Goal: Task Accomplishment & Management: Manage account settings

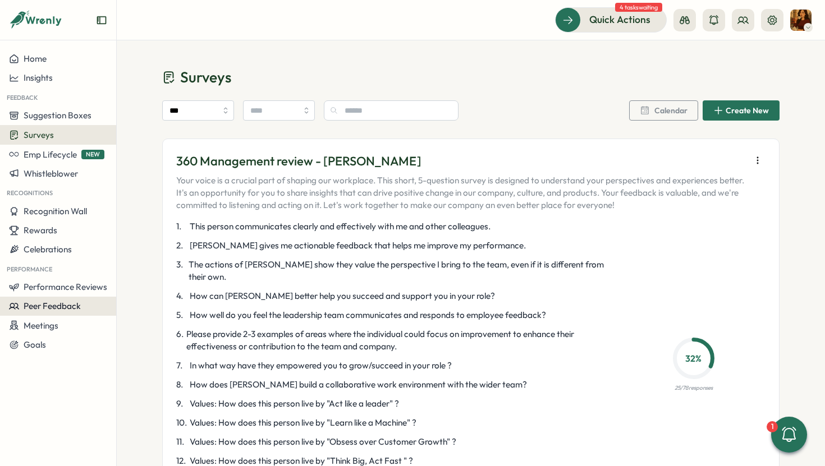
click at [61, 310] on span "Peer Feedback" at bounding box center [52, 306] width 57 height 11
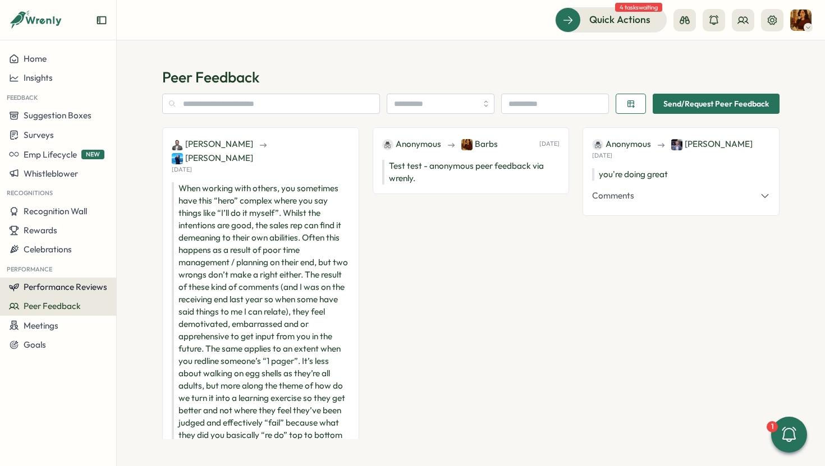
click at [40, 283] on span "Performance Reviews" at bounding box center [66, 287] width 84 height 11
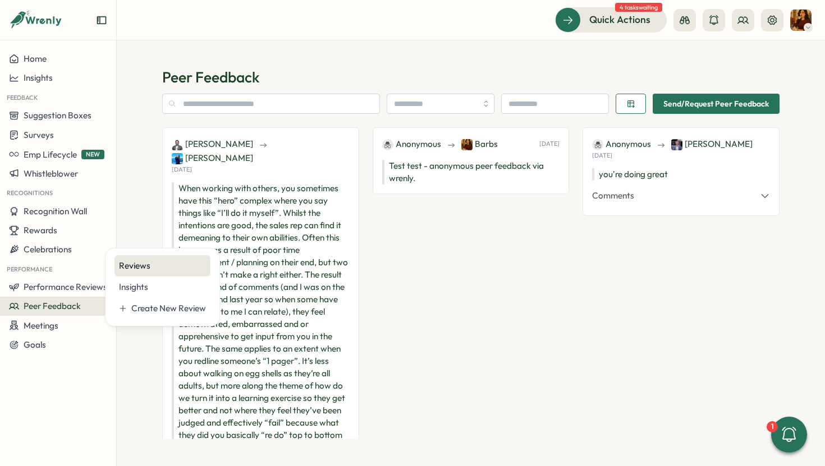
click at [140, 269] on div "Reviews" at bounding box center [162, 266] width 87 height 12
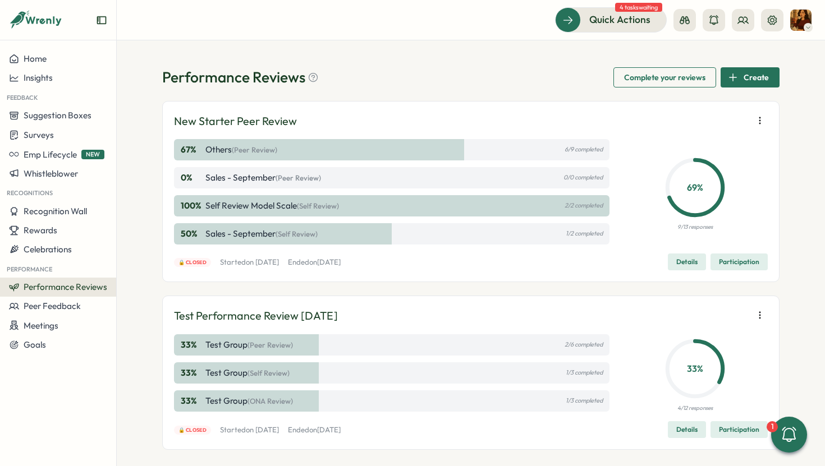
click at [630, 190] on div "69 % 9/13 responses" at bounding box center [695, 191] width 145 height 105
click at [759, 118] on icon "button" at bounding box center [759, 120] width 11 height 11
click at [606, 196] on div "100 % Self review Model Scale (Self Review) 2/2 completed" at bounding box center [391, 205] width 435 height 21
click at [610, 214] on div "67 % Others (Peer Review) 6/9 completed 0 % Sales - September (Peer Review) 0/0…" at bounding box center [471, 191] width 594 height 105
click at [544, 168] on div "0 % Sales - September (Peer Review) 0/0 completed" at bounding box center [391, 177] width 435 height 21
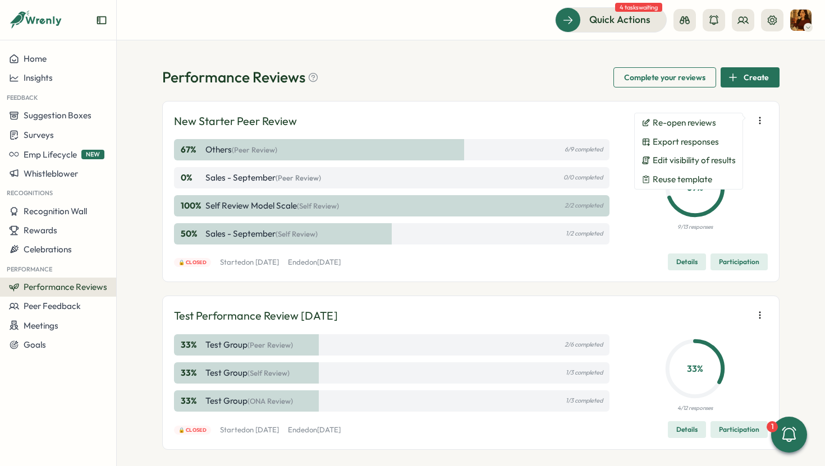
click at [719, 258] on span "Participation" at bounding box center [739, 262] width 40 height 16
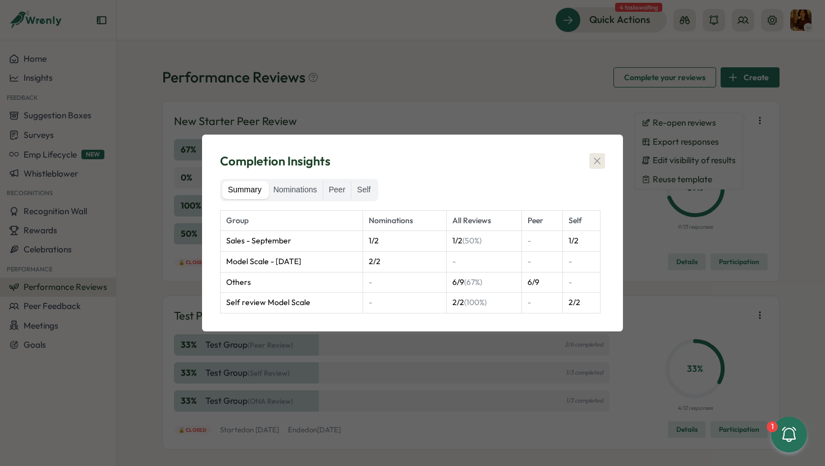
click at [601, 156] on icon "button" at bounding box center [596, 160] width 11 height 11
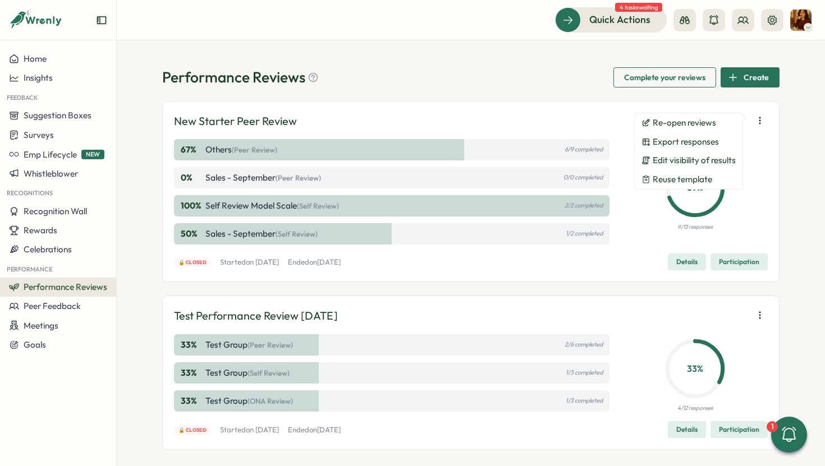
click at [434, 168] on div "0 % Sales - September (Peer Review) 0/0 completed" at bounding box center [391, 177] width 435 height 21
click at [368, 209] on div "100 % Self review Model Scale (Self Review) 2/2 completed" at bounding box center [391, 205] width 435 height 21
click at [303, 229] on span "(Self Review)" at bounding box center [296, 233] width 42 height 9
click at [706, 218] on icon at bounding box center [695, 188] width 70 height 70
click at [686, 128] on button "Re-open reviews" at bounding box center [689, 122] width 108 height 19
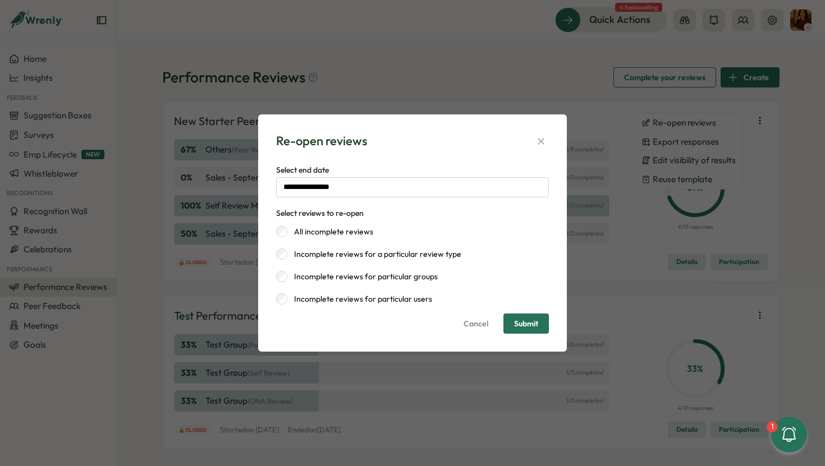
click at [516, 321] on span "Submit" at bounding box center [526, 324] width 24 height 8
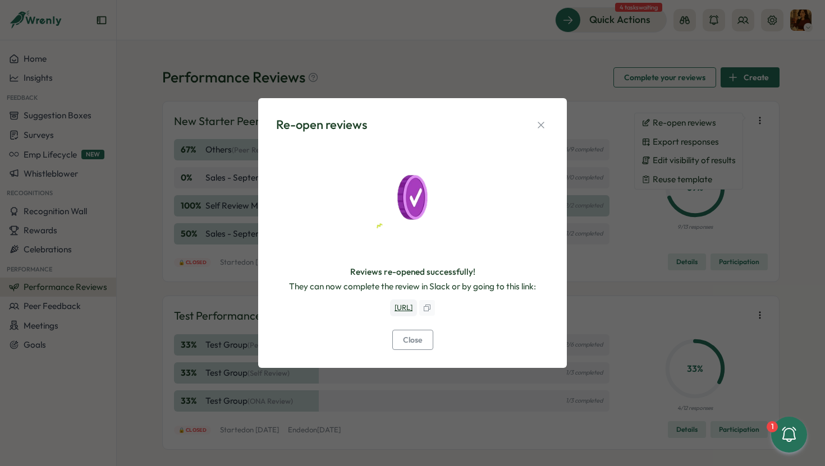
click at [550, 120] on div "Re-open reviews Reviews re-opened successfully! They can now complete the revie…" at bounding box center [413, 233] width 282 height 242
click at [540, 120] on icon "button" at bounding box center [540, 125] width 11 height 11
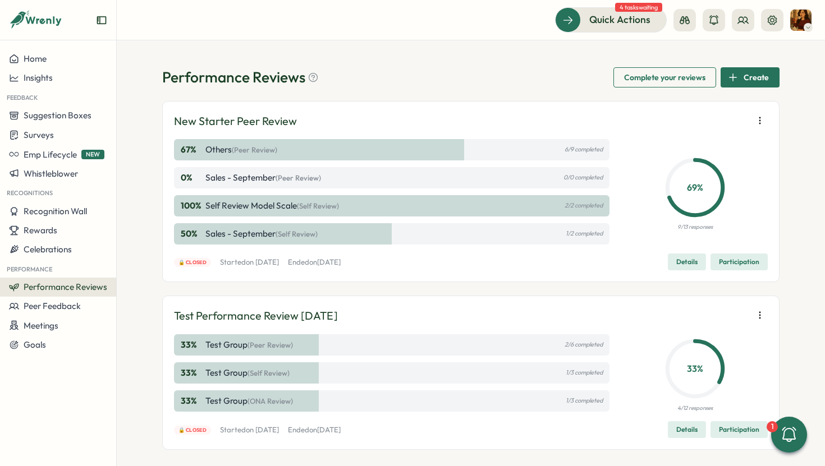
click at [706, 203] on icon at bounding box center [695, 188] width 70 height 70
click at [738, 142] on div "69 % 9/13 responses" at bounding box center [695, 191] width 145 height 105
click at [755, 121] on icon "button" at bounding box center [759, 120] width 11 height 11
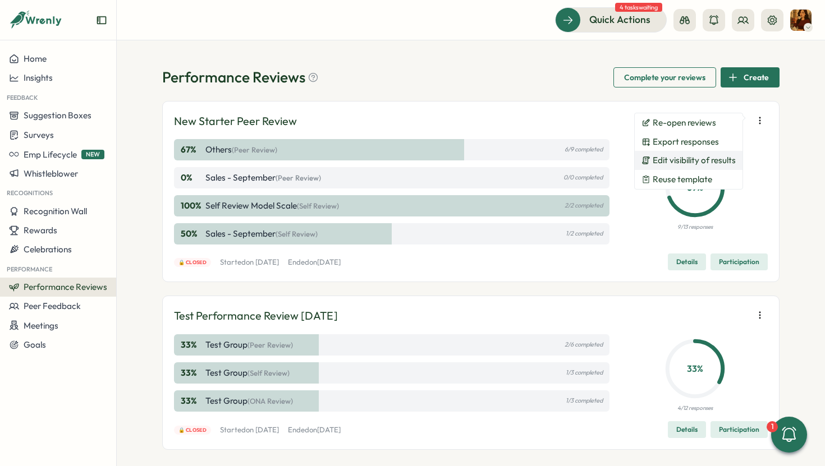
click at [728, 158] on span "Edit visibility of results" at bounding box center [694, 160] width 83 height 10
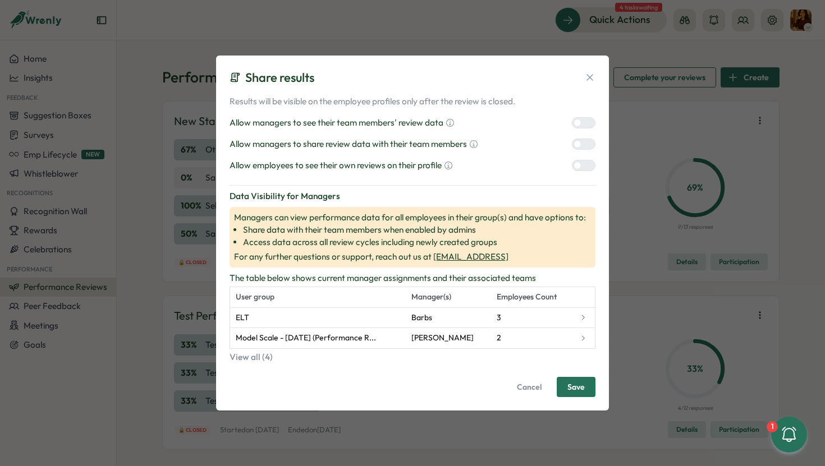
click at [592, 73] on icon at bounding box center [589, 77] width 11 height 11
